Goal: Entertainment & Leisure: Consume media (video, audio)

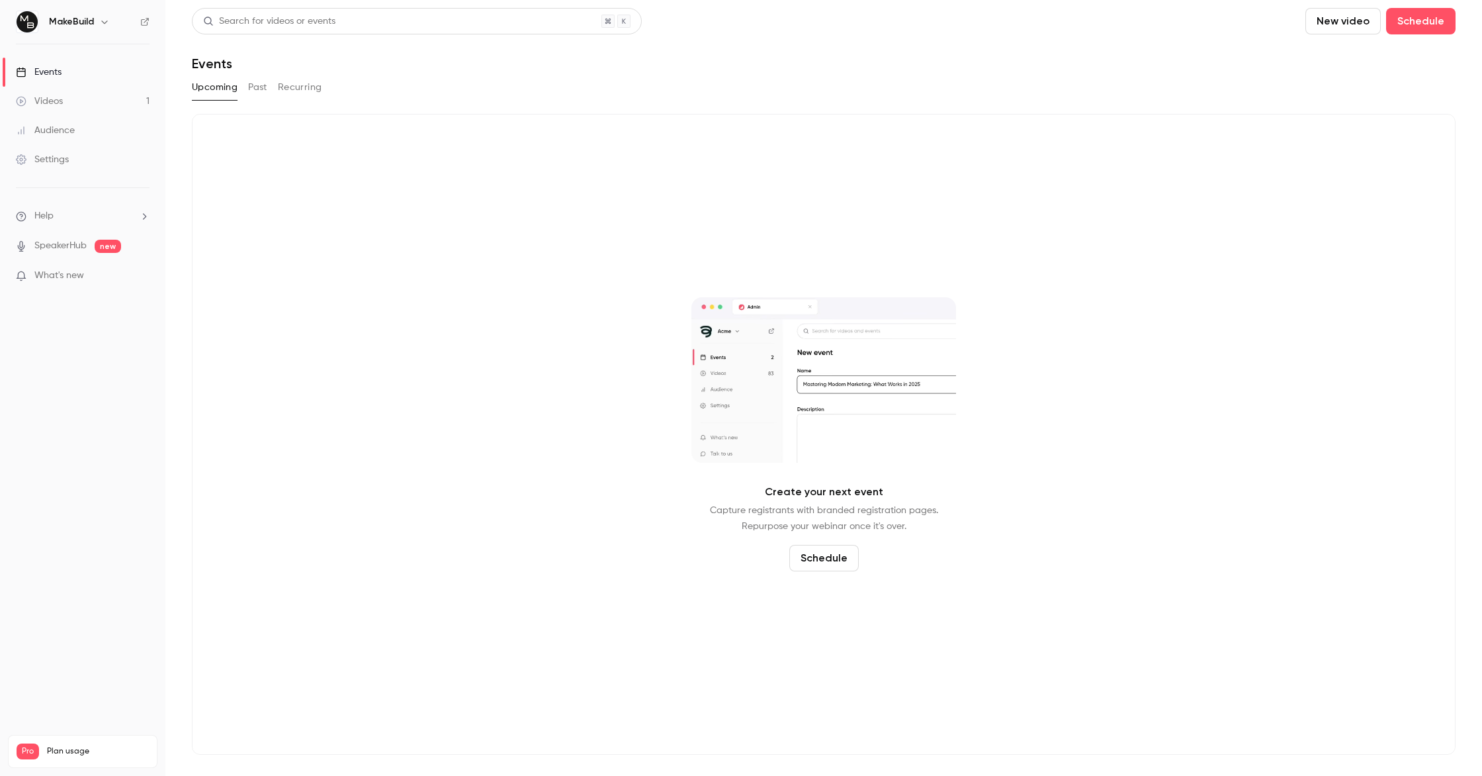
click at [71, 101] on link "Videos 1" at bounding box center [82, 101] width 165 height 29
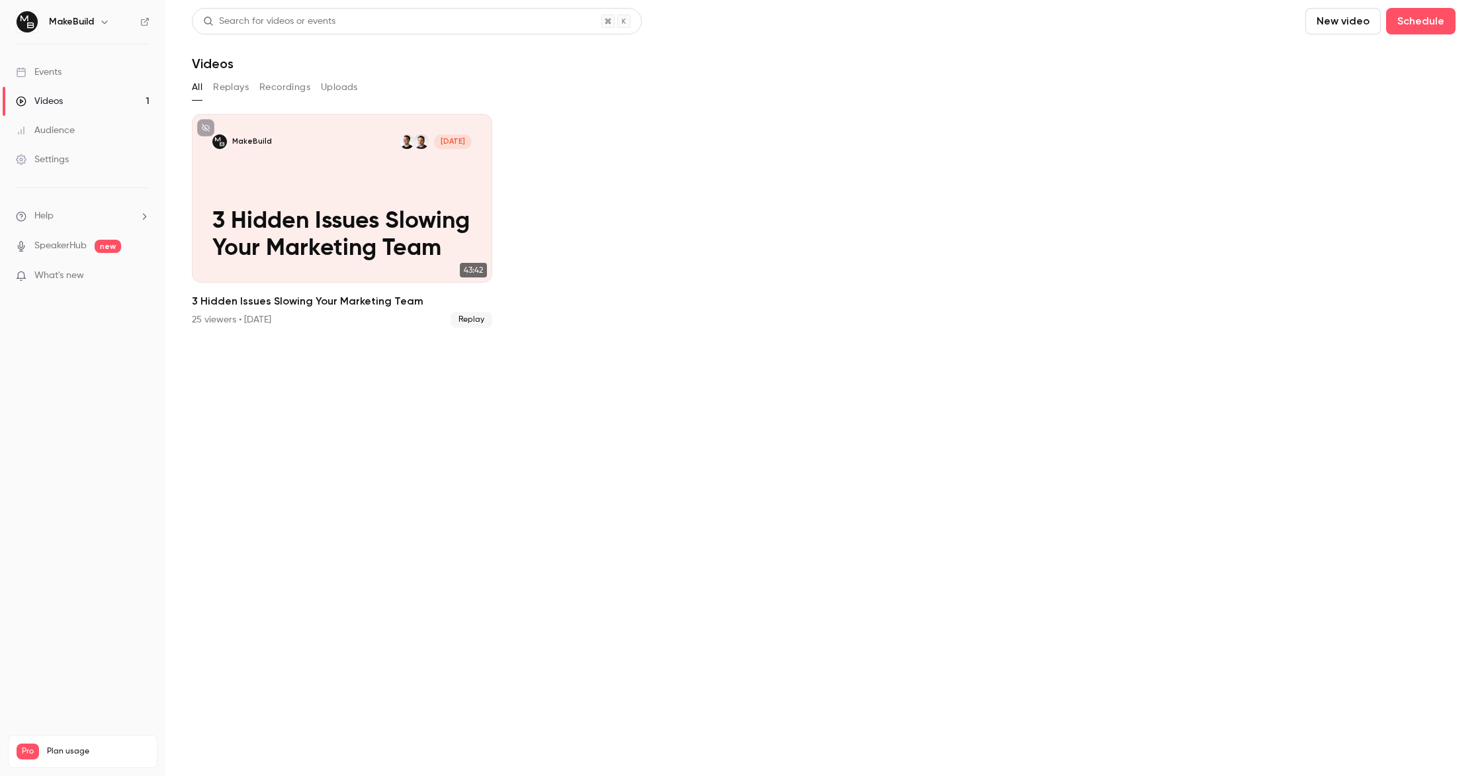
click at [281, 89] on button "Recordings" at bounding box center [284, 87] width 51 height 21
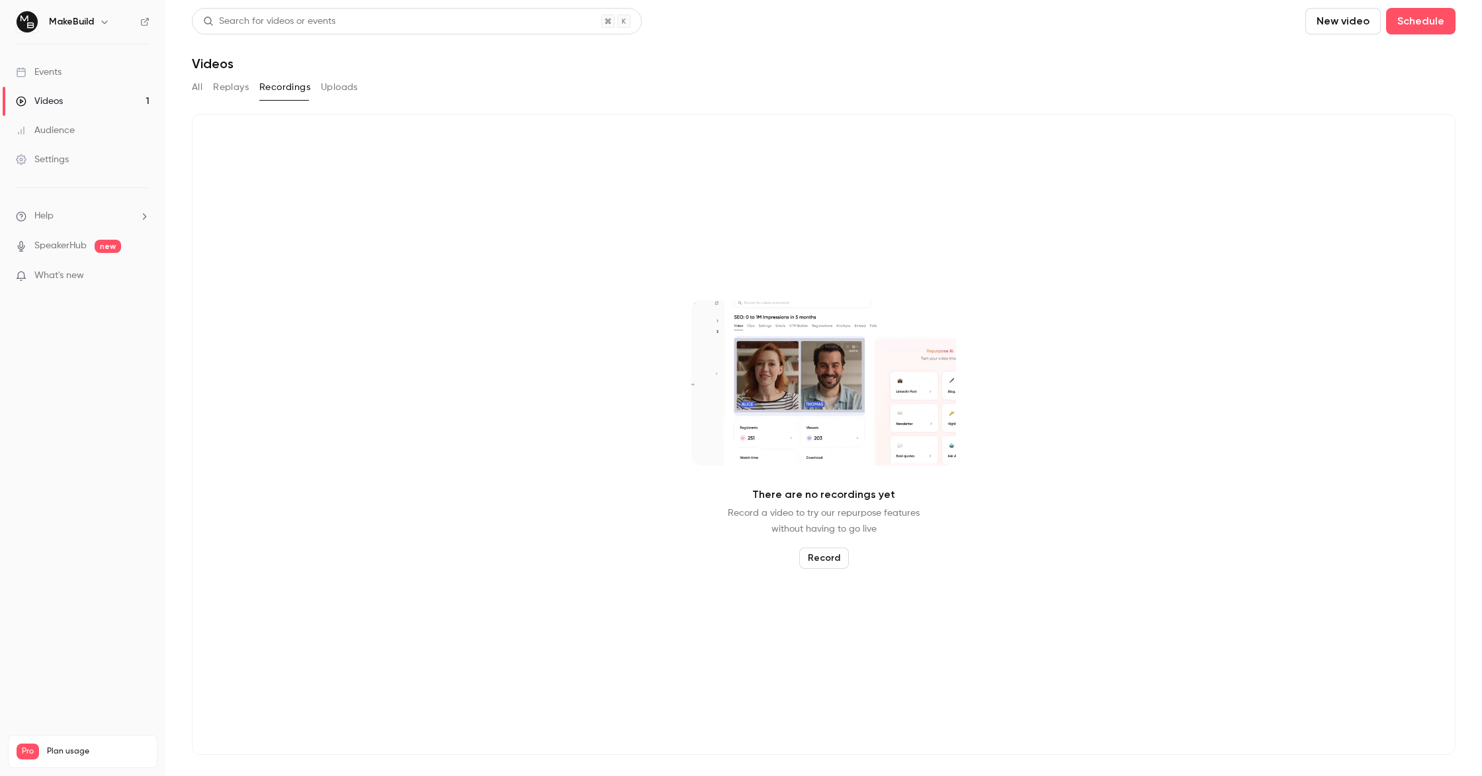
click at [197, 88] on button "All" at bounding box center [197, 87] width 11 height 21
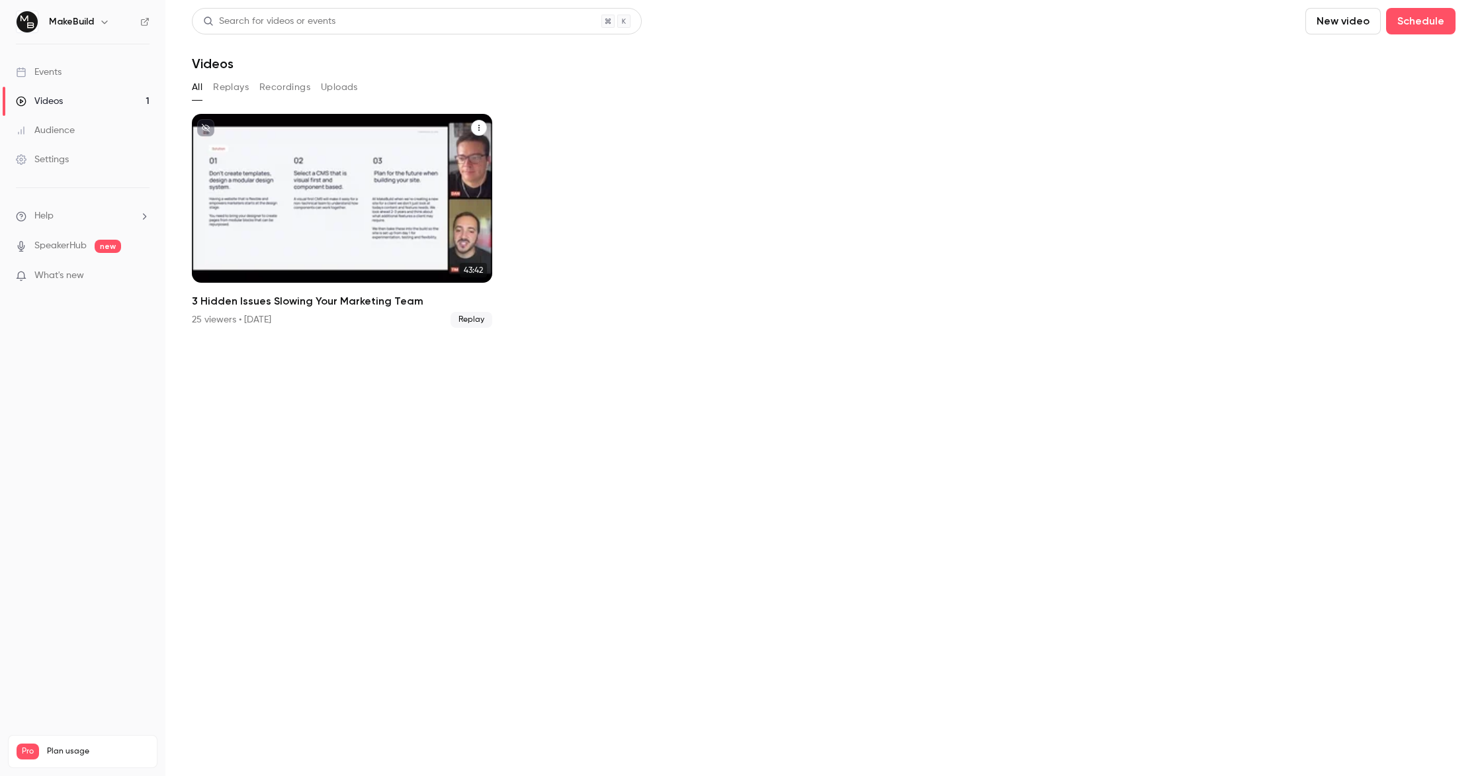
click at [416, 210] on p "3 Hidden Issues Slowing Your Marketing Team" at bounding box center [341, 235] width 259 height 54
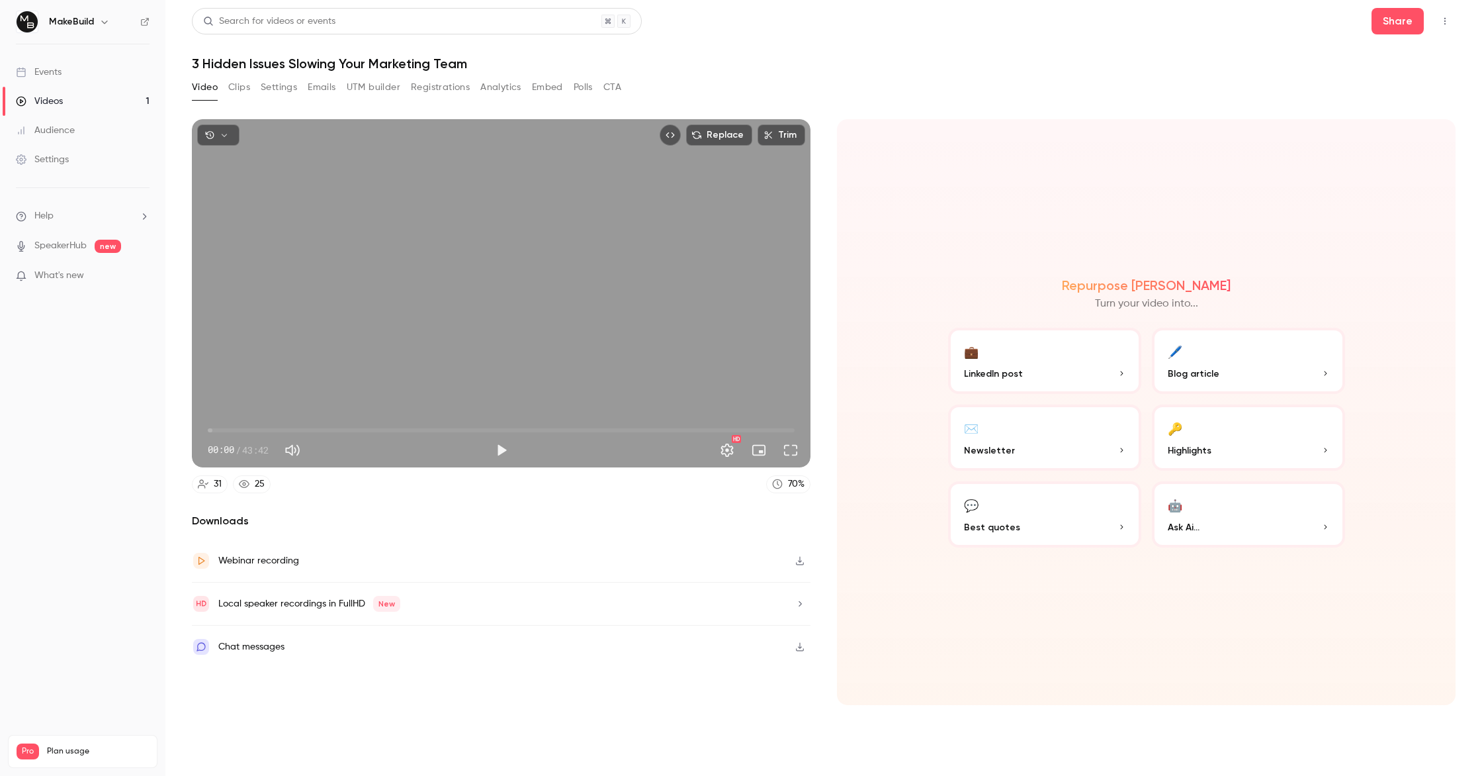
click at [303, 453] on button "Mute" at bounding box center [292, 450] width 26 height 26
type input "*"
click at [240, 86] on button "Clips" at bounding box center [239, 87] width 22 height 21
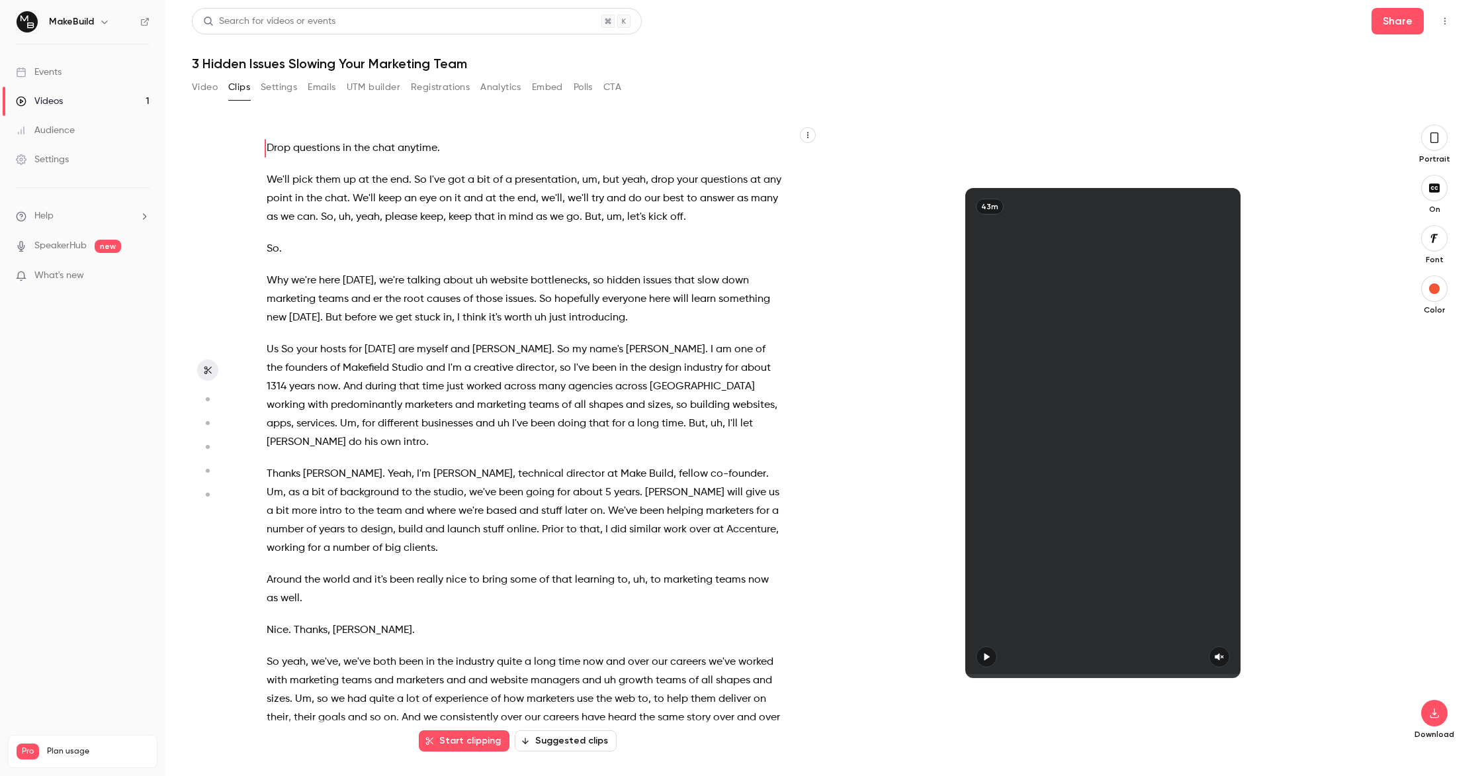
click at [1437, 137] on icon "button" at bounding box center [1435, 137] width 11 height 15
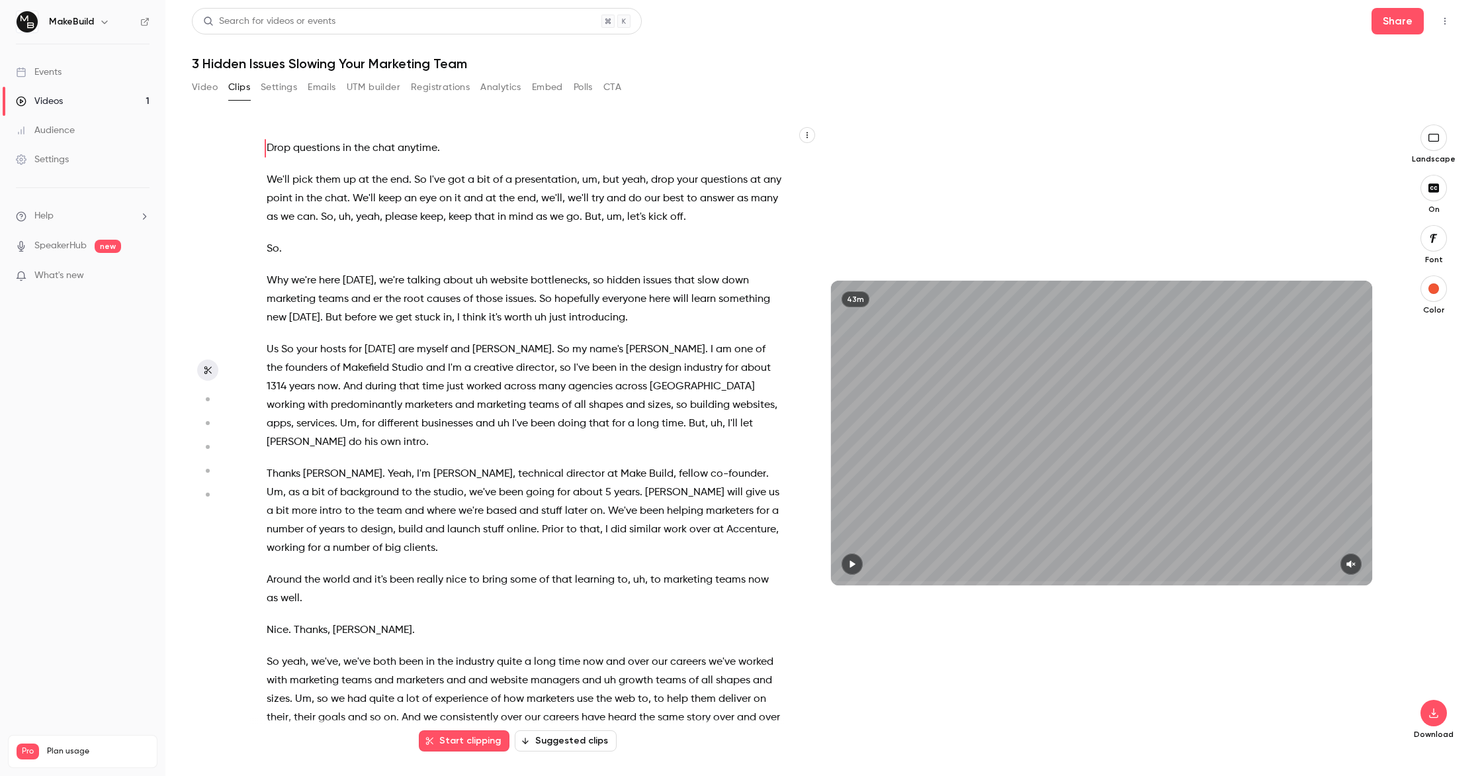
click at [1437, 137] on icon "button" at bounding box center [1434, 137] width 15 height 11
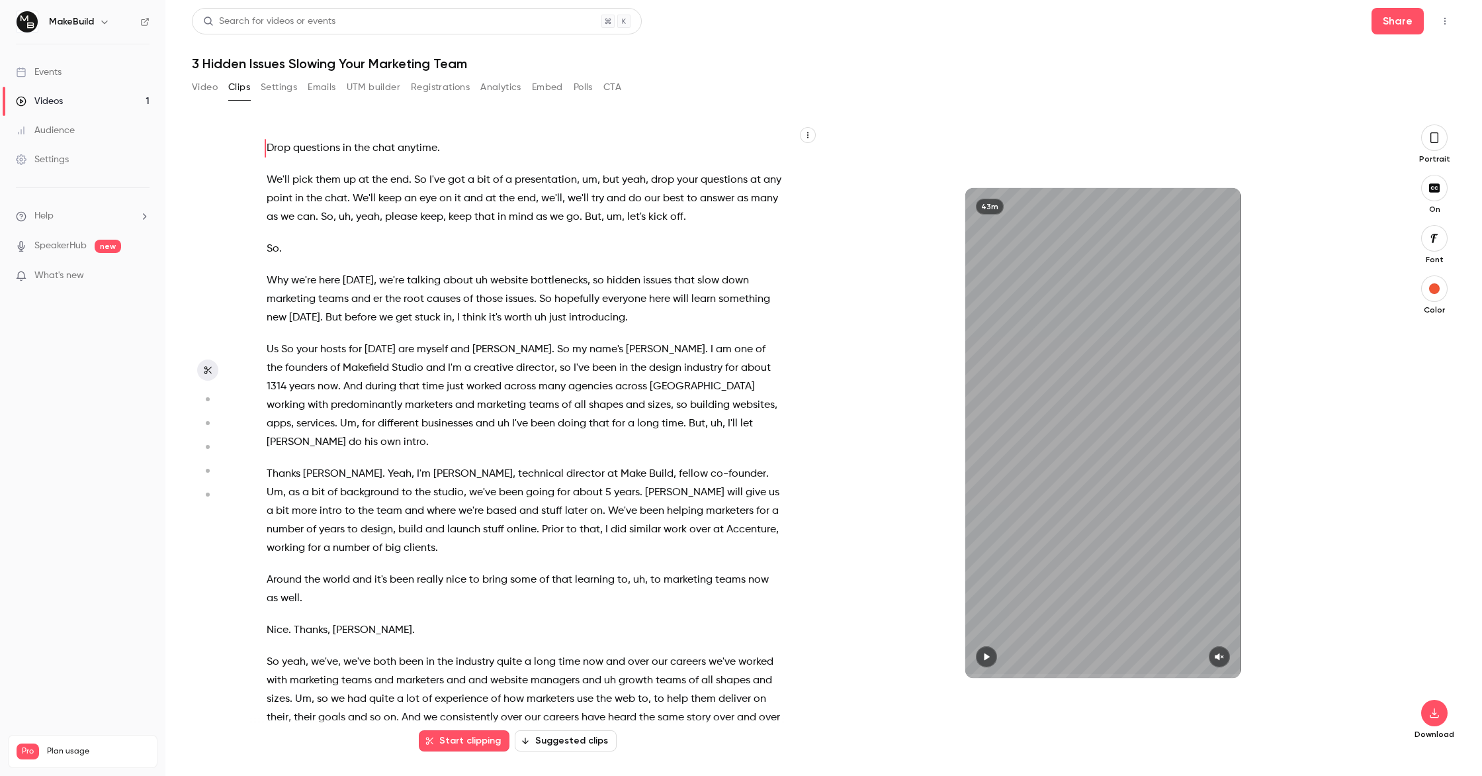
click at [1437, 137] on icon "button" at bounding box center [1435, 137] width 11 height 15
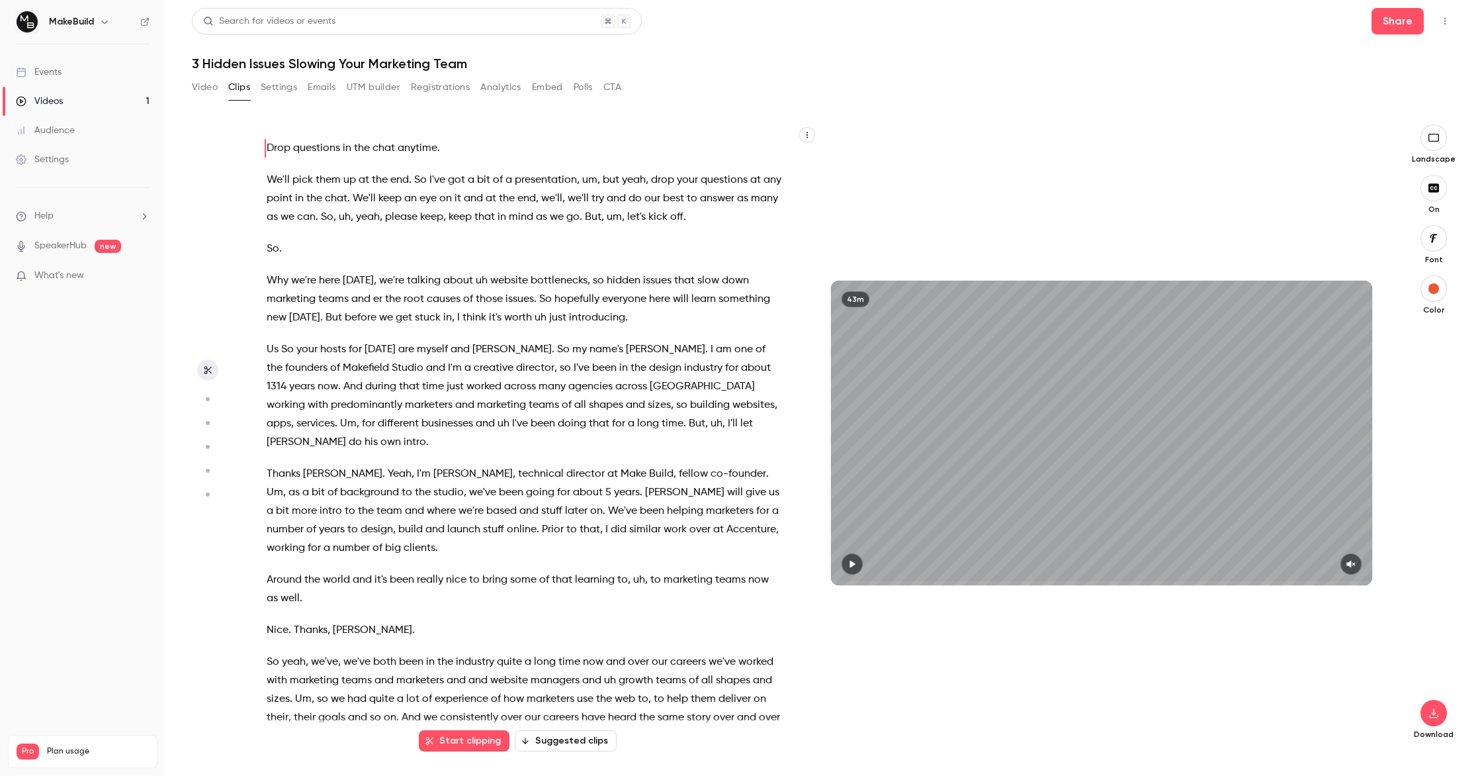
click at [1437, 137] on icon "button" at bounding box center [1434, 137] width 15 height 11
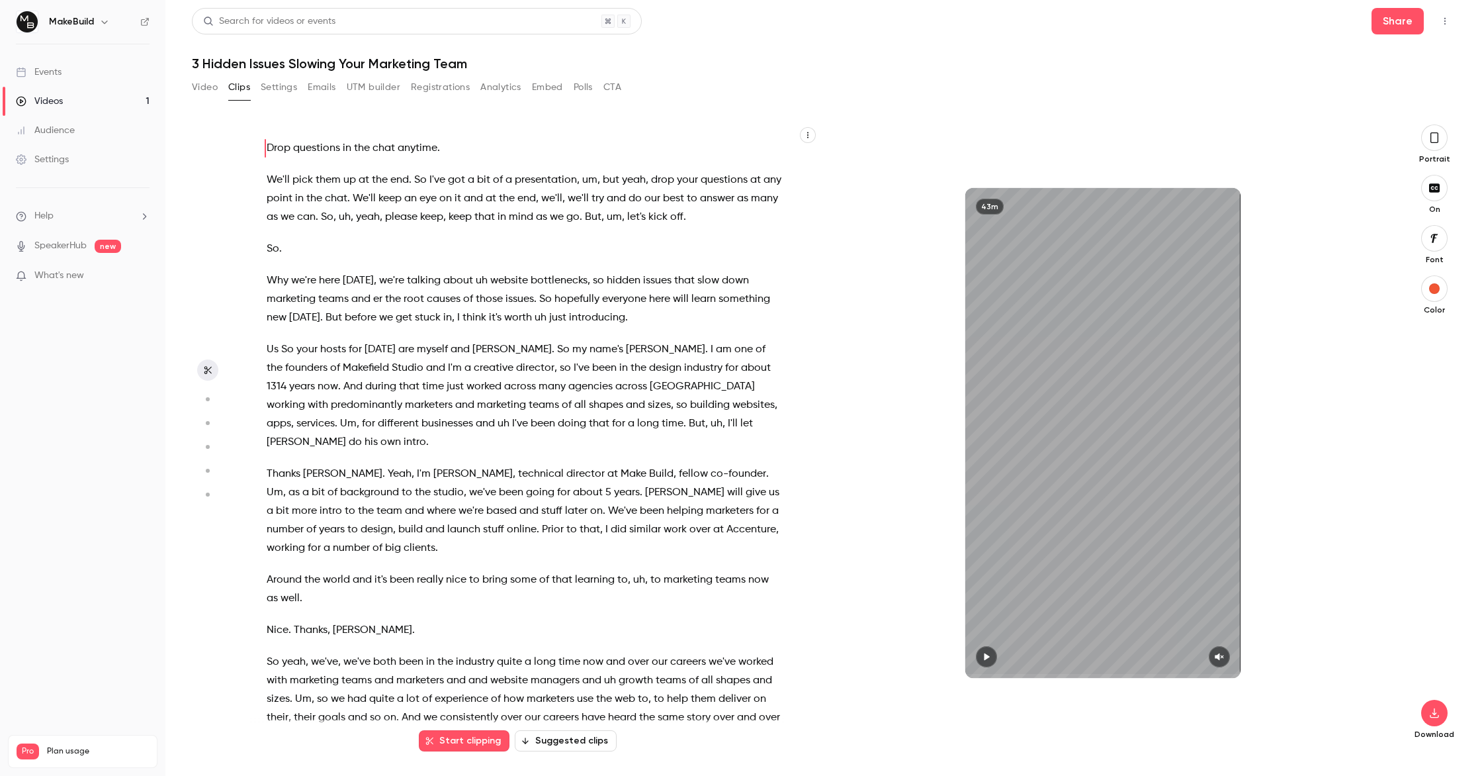
click at [1438, 150] on div "Portrait" at bounding box center [1435, 144] width 42 height 40
click at [1435, 143] on icon "button" at bounding box center [1435, 137] width 11 height 15
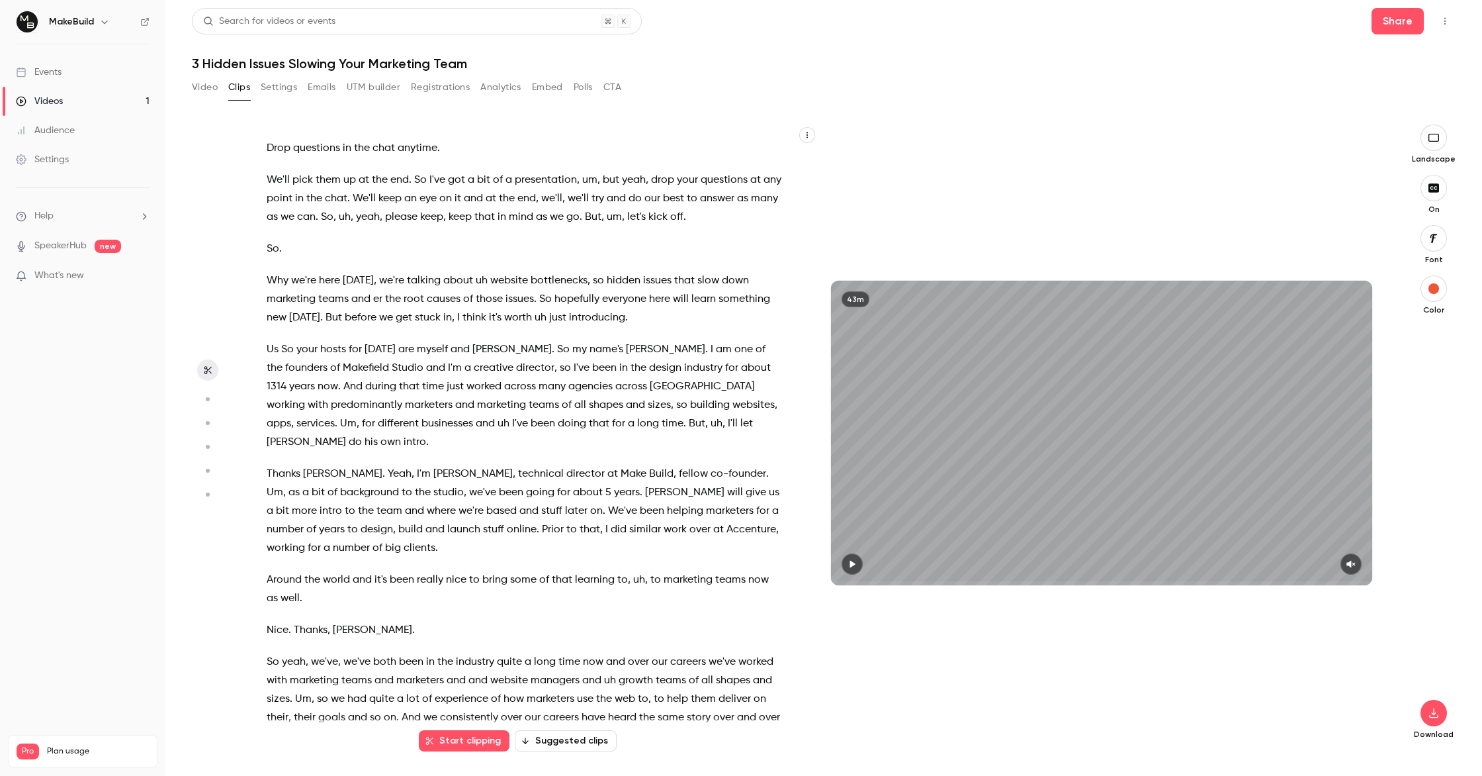
type input "*"
click at [852, 566] on icon "button" at bounding box center [852, 564] width 5 height 7
click at [849, 565] on icon "button" at bounding box center [852, 563] width 11 height 9
type input "*"
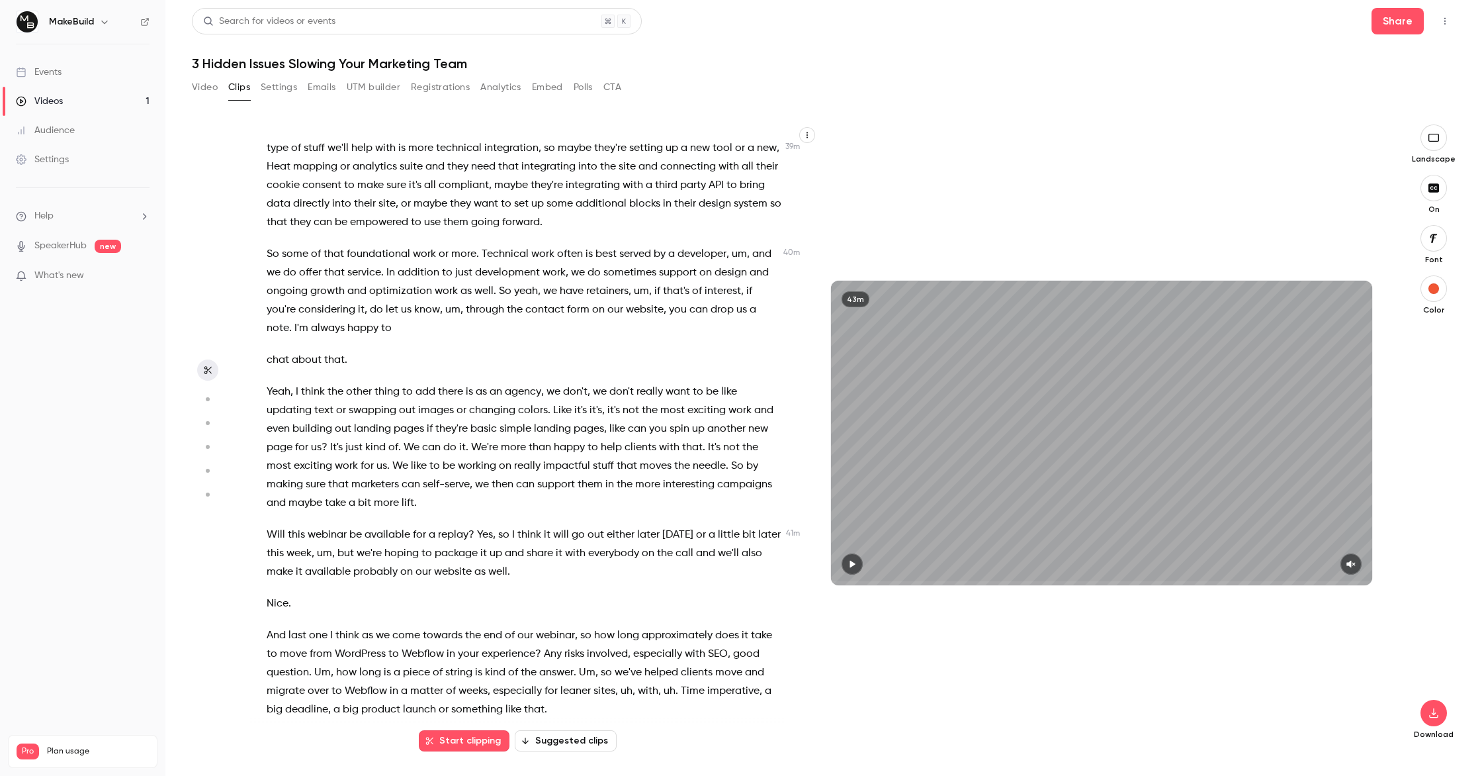
scroll to position [11107, 0]
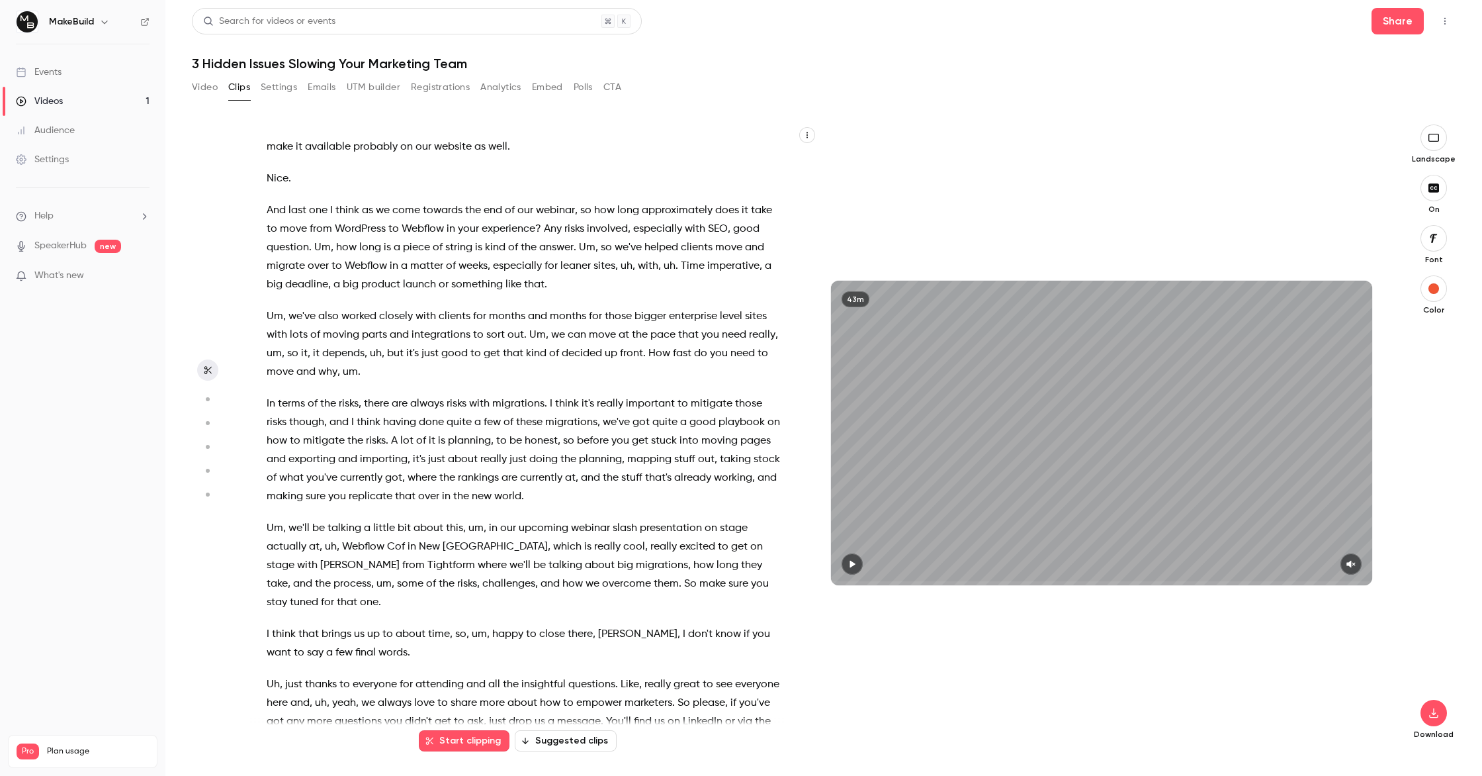
type input "*"
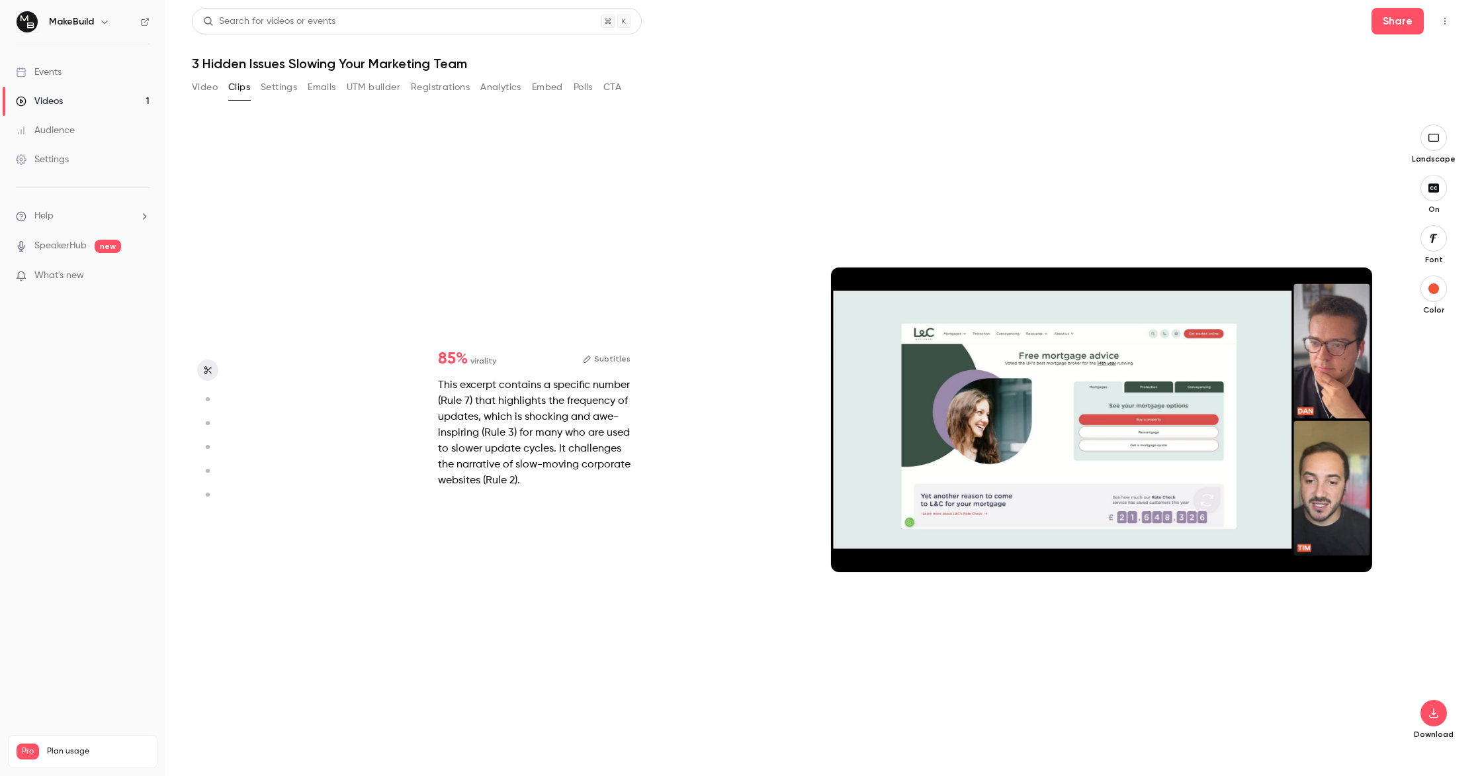
scroll to position [0, 0]
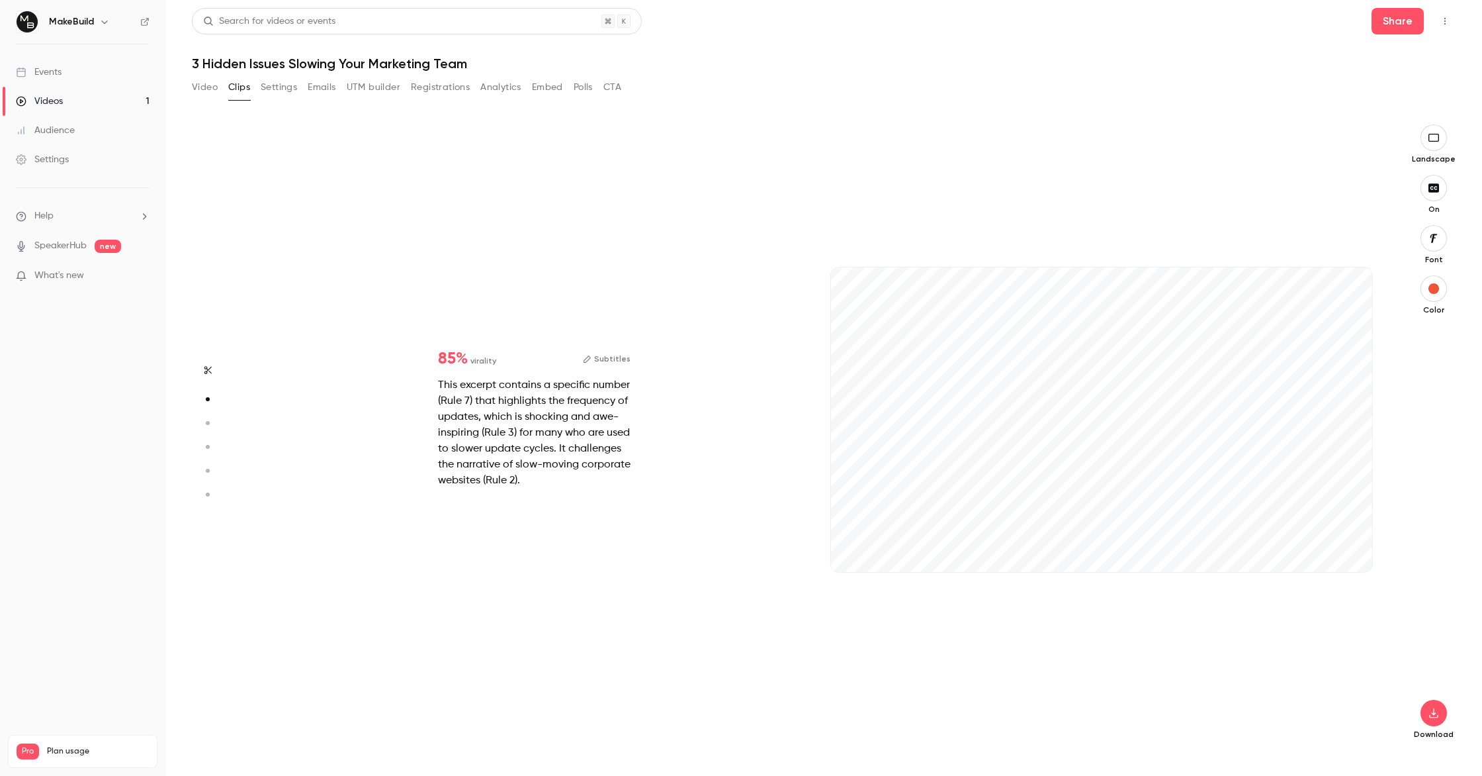
type input "***"
type input "*"
type input "***"
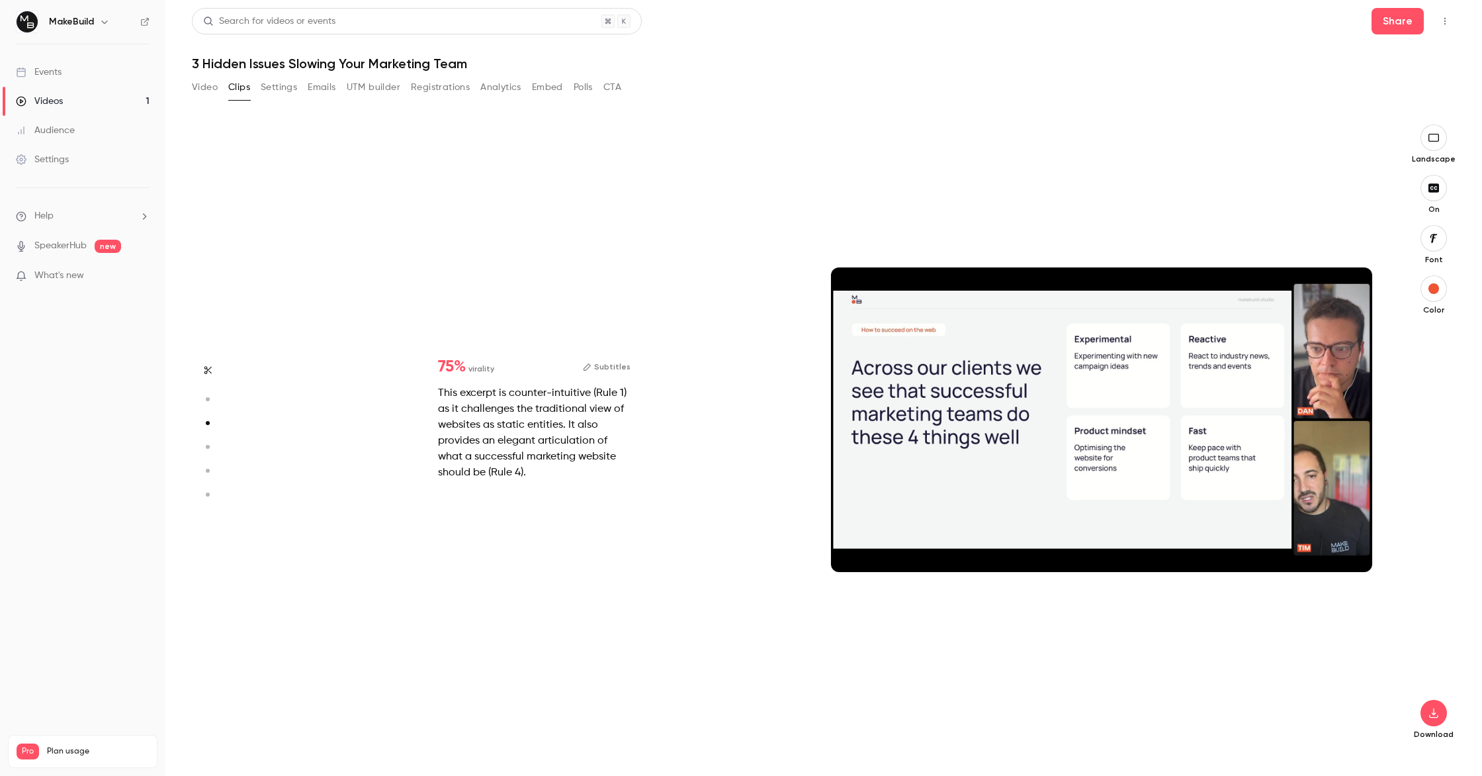
type input "*"
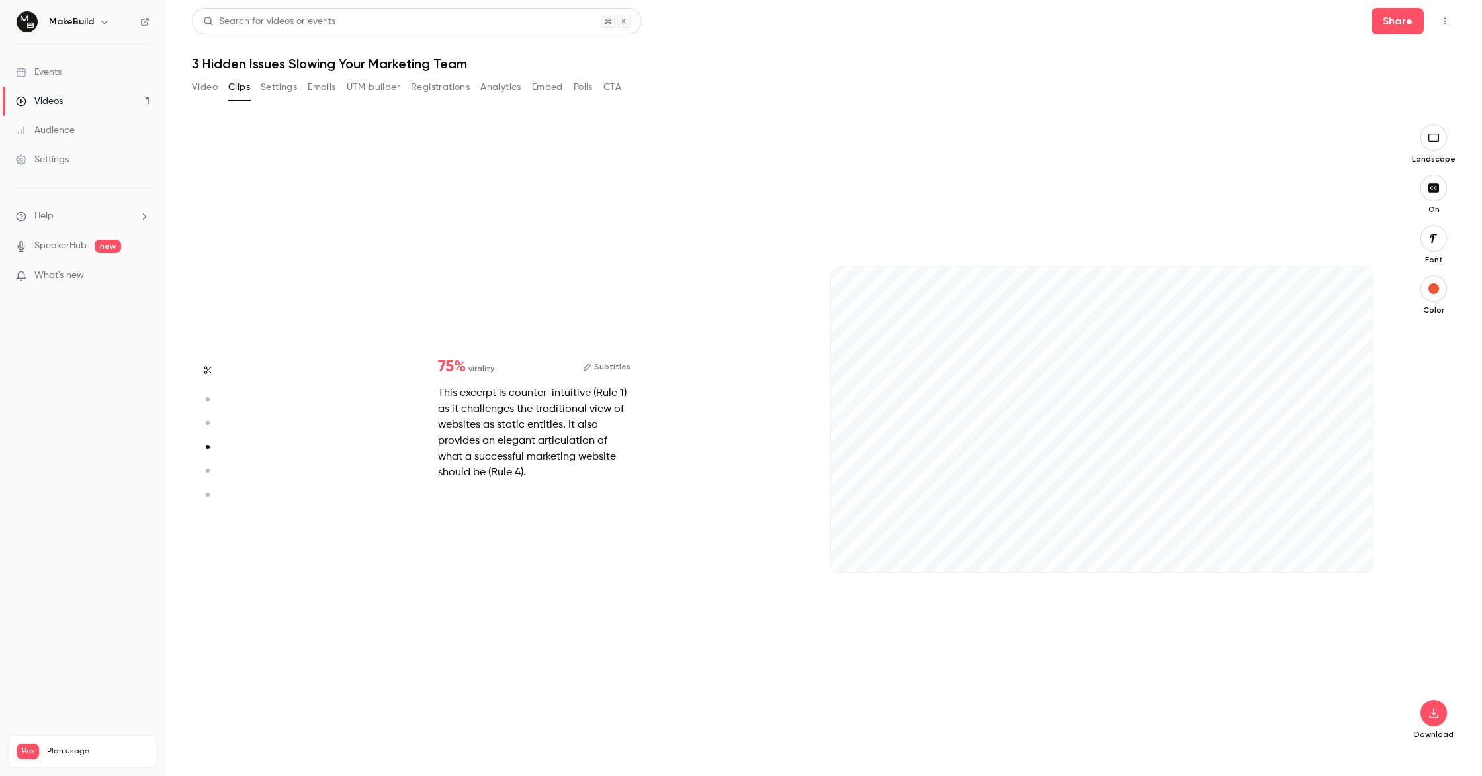
type input "***"
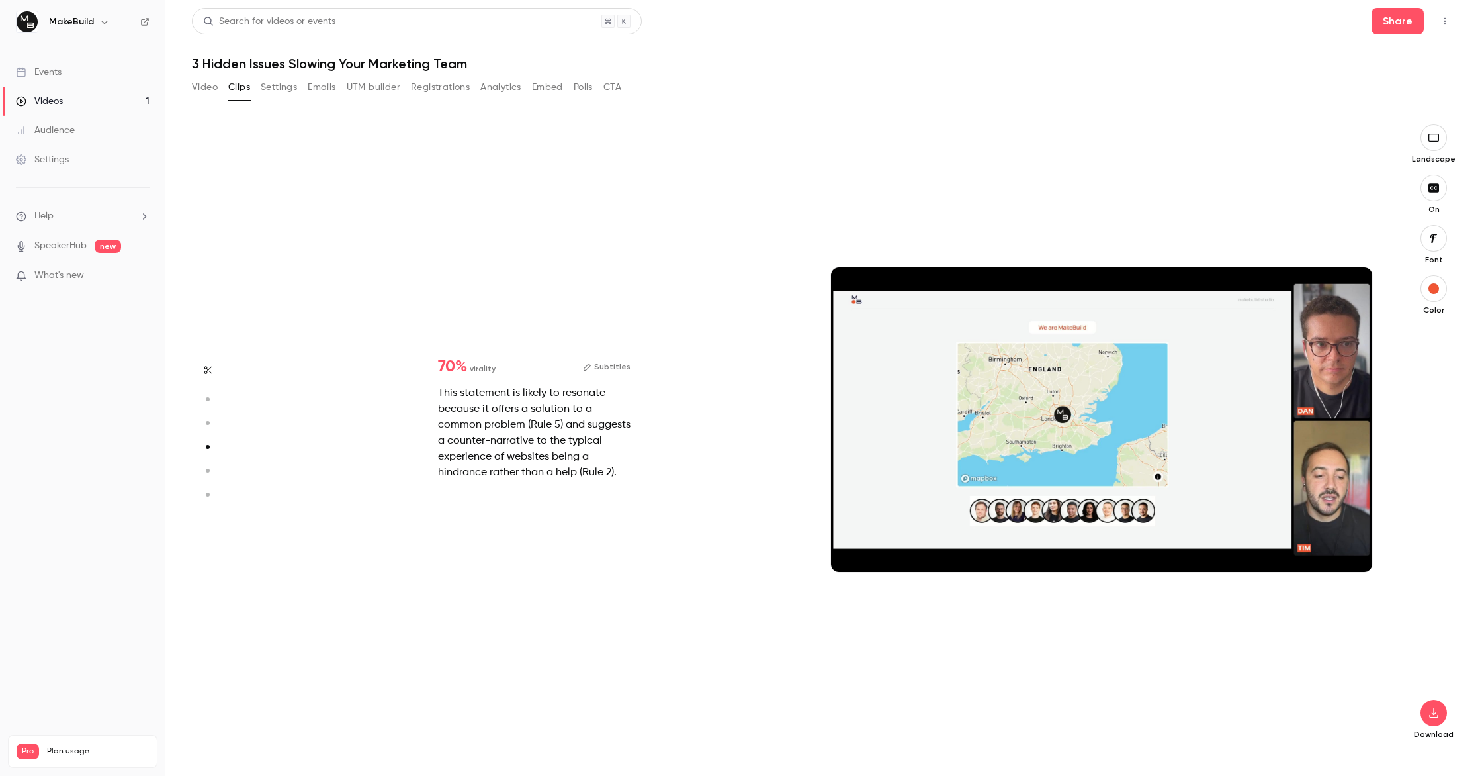
type input "*"
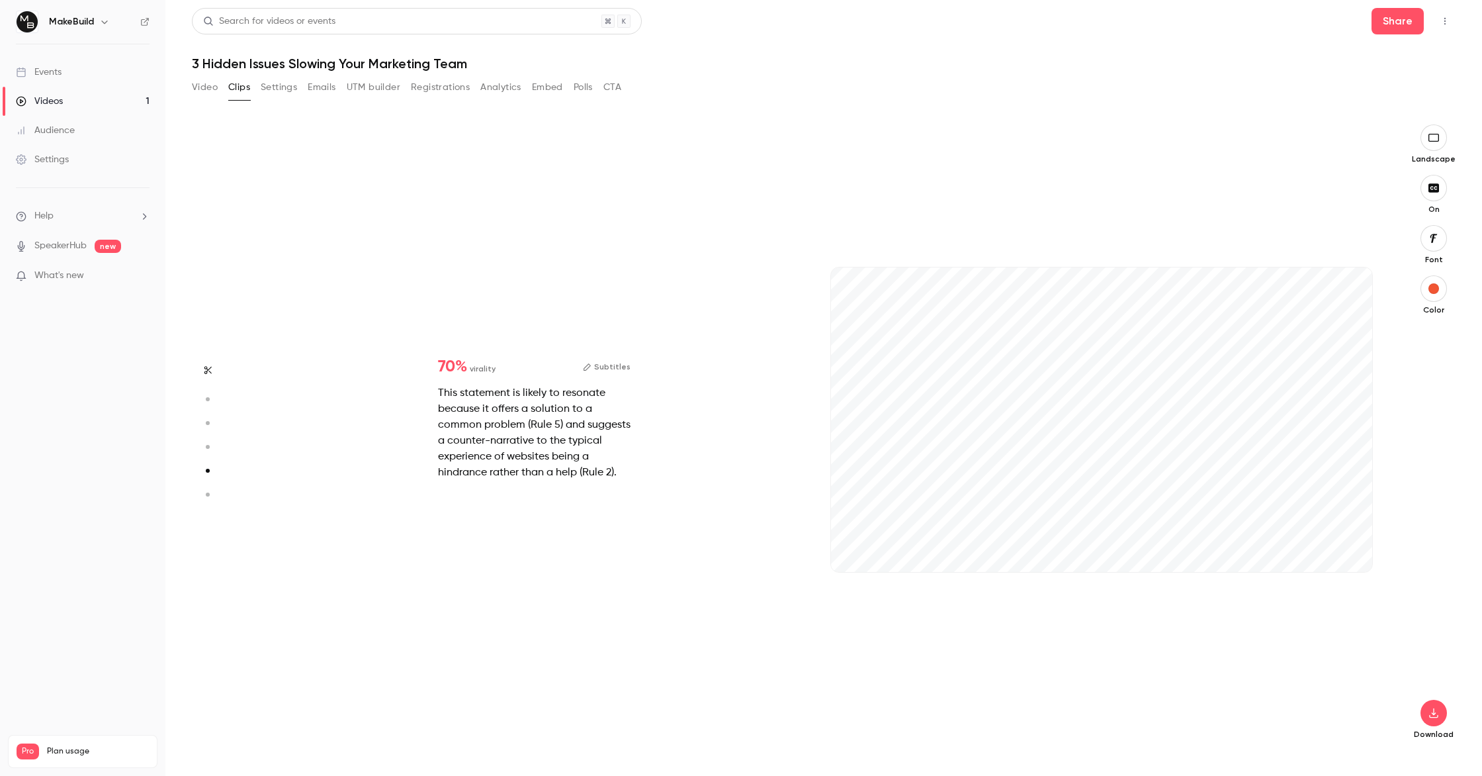
type input "***"
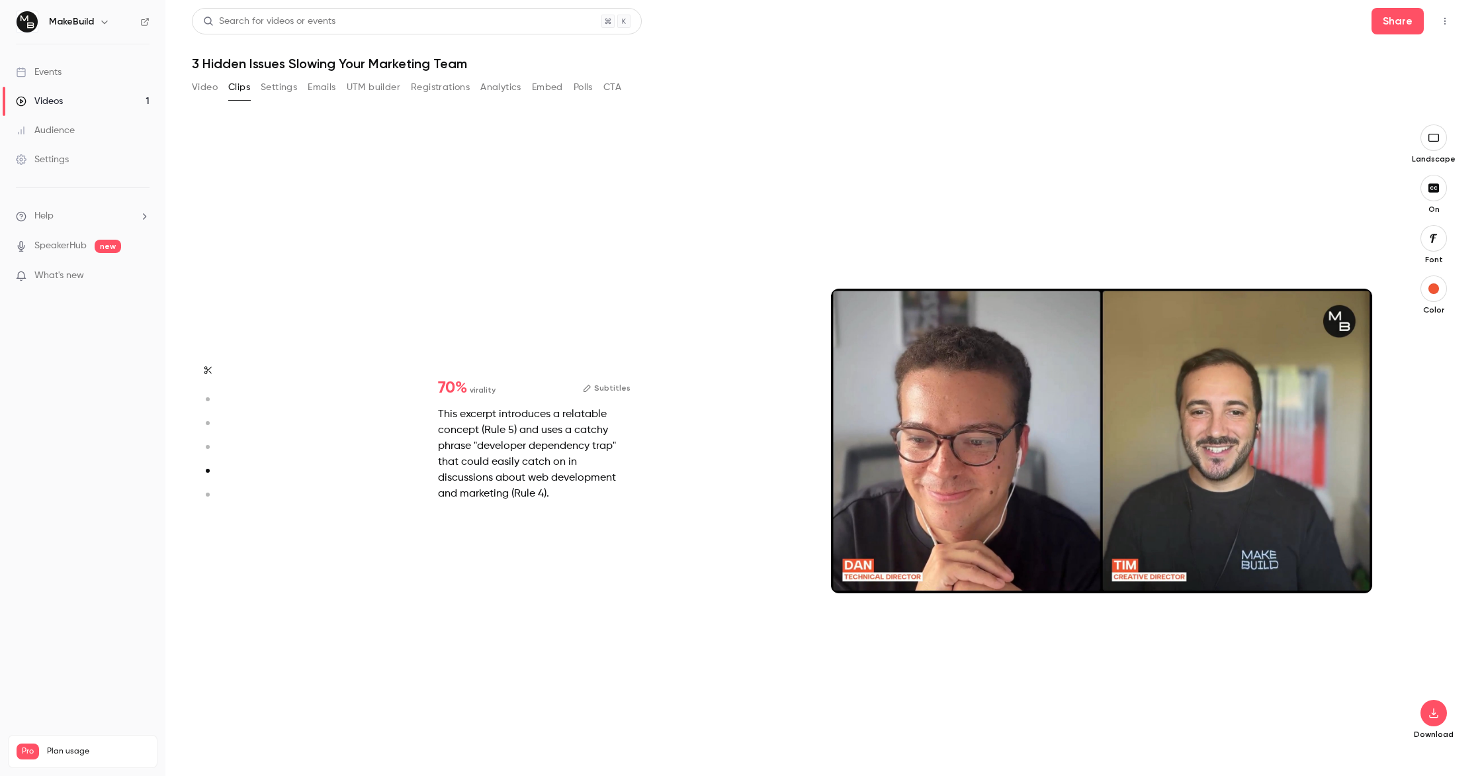
type input "*"
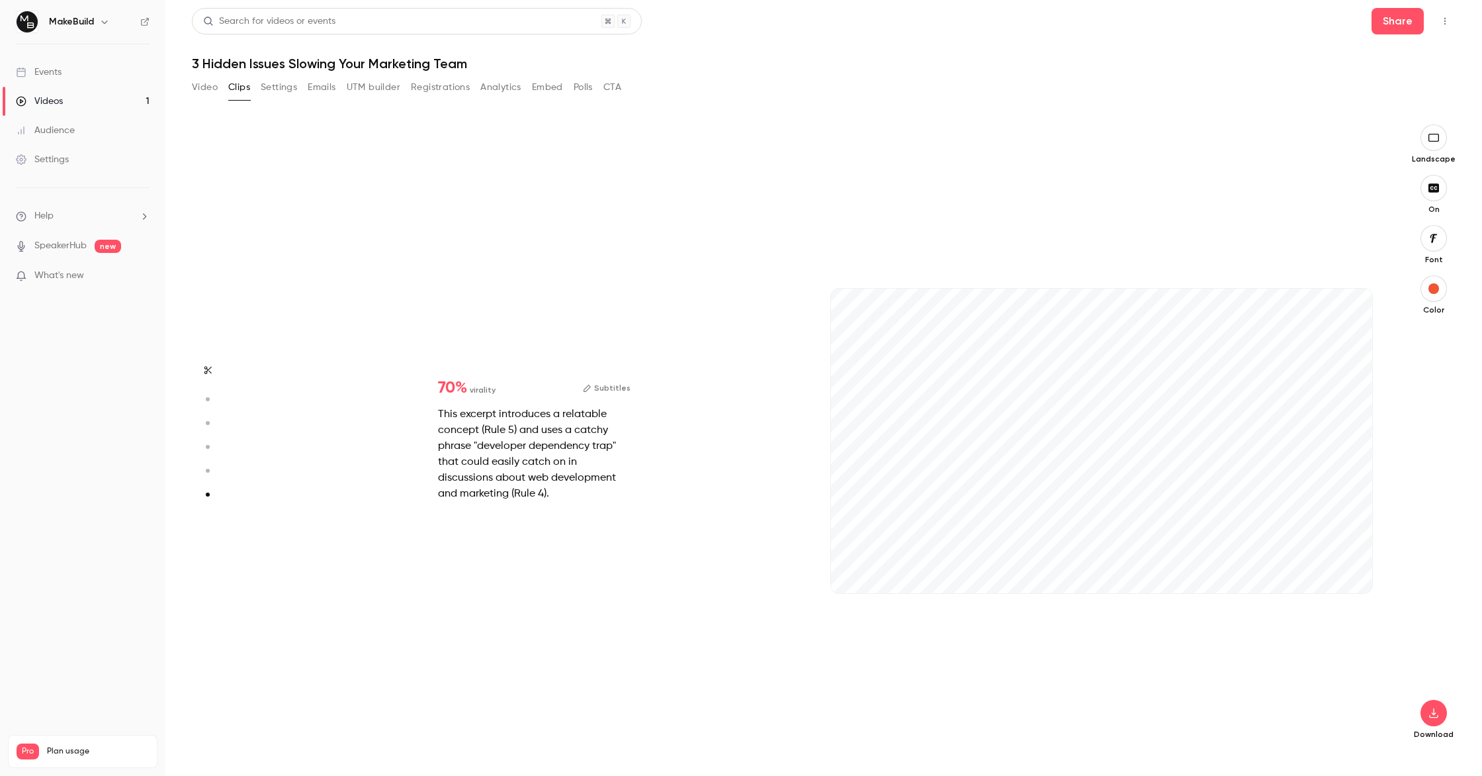
scroll to position [3116, 0]
type input "*"
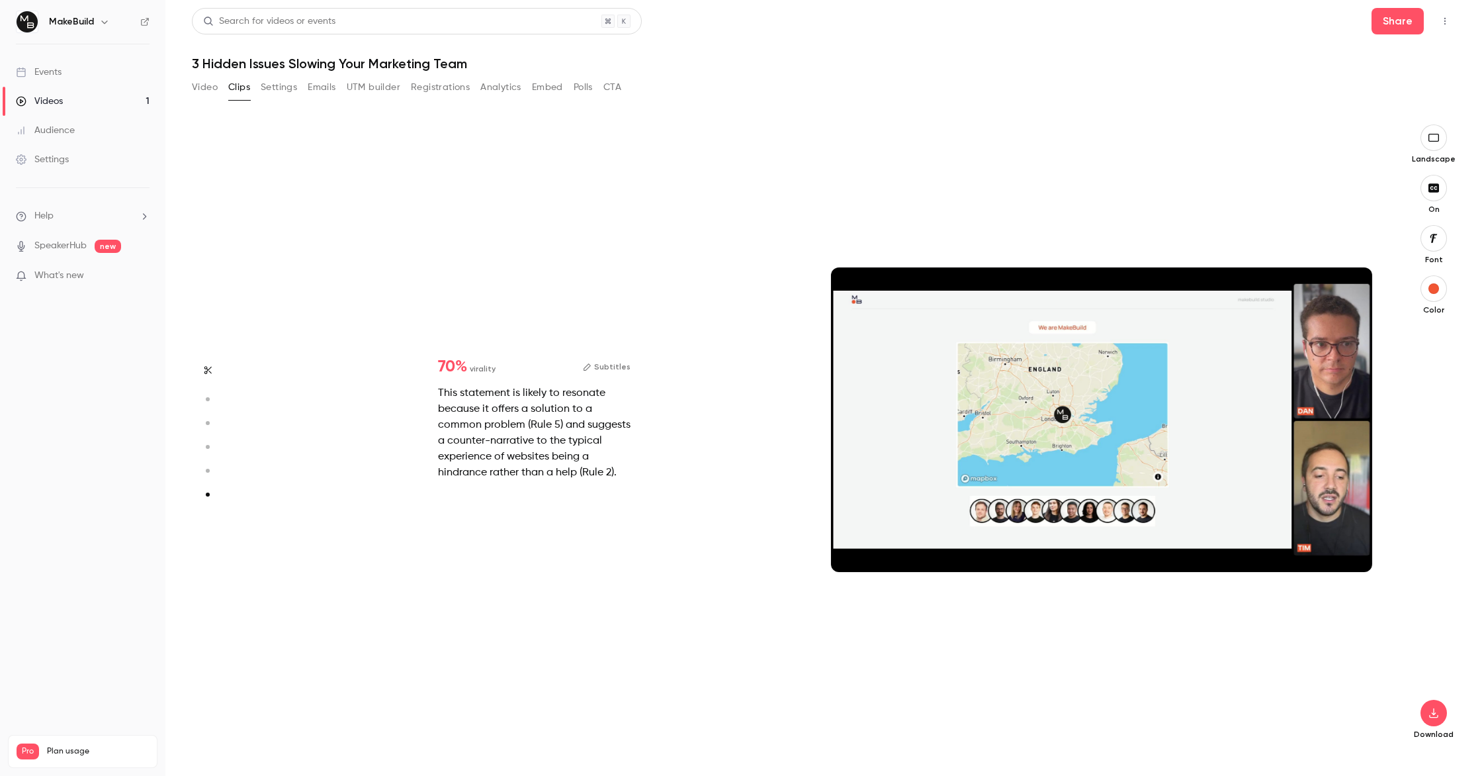
type input "*"
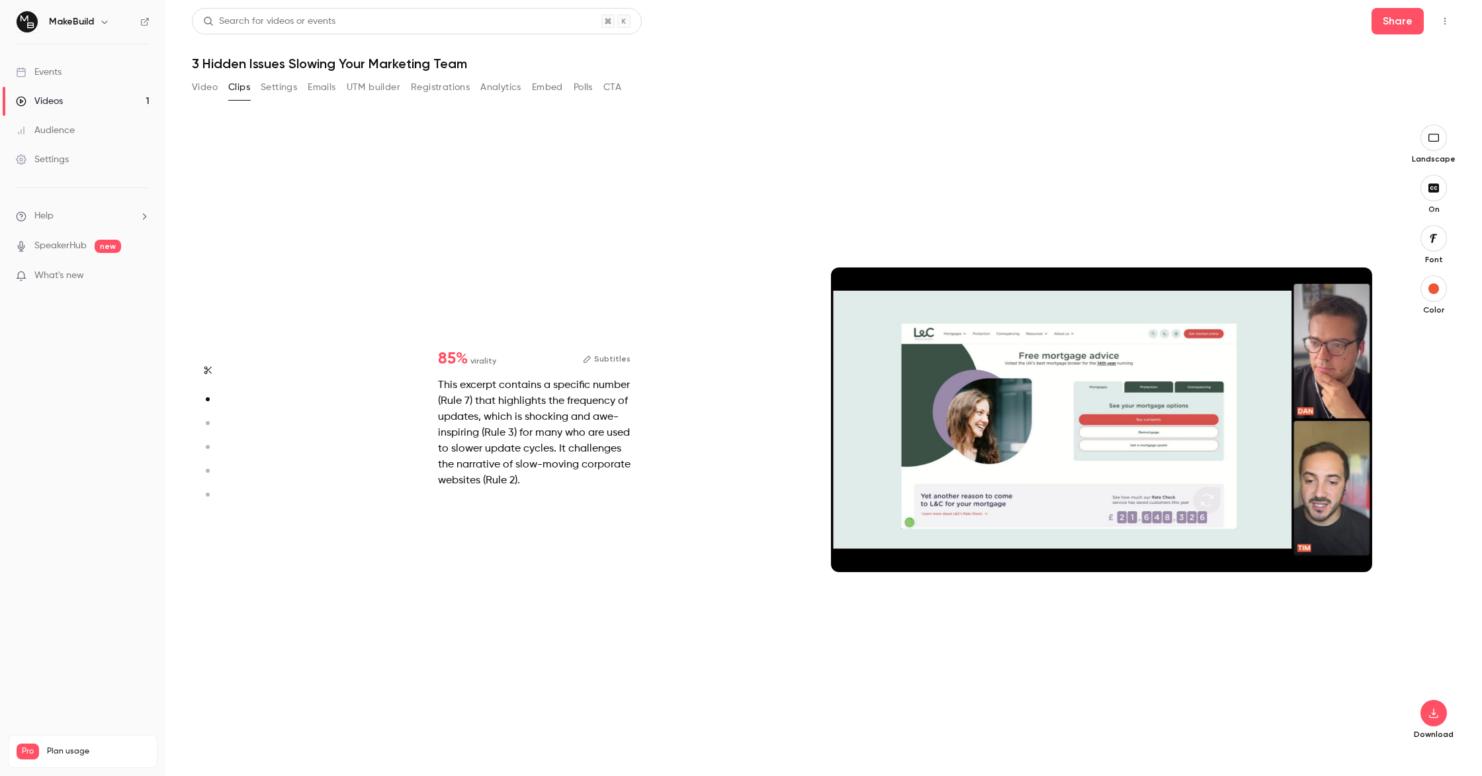
scroll to position [590, 0]
type input "*"
